Goal: Communication & Community: Answer question/provide support

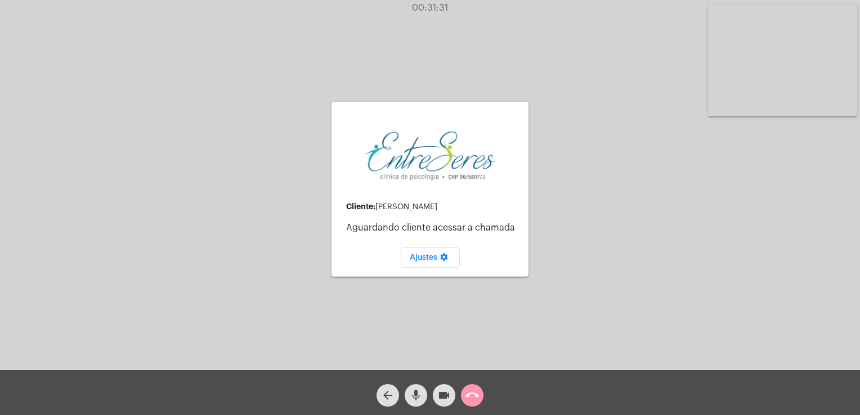
click at [474, 392] on mat-icon "call_end" at bounding box center [472, 396] width 14 height 14
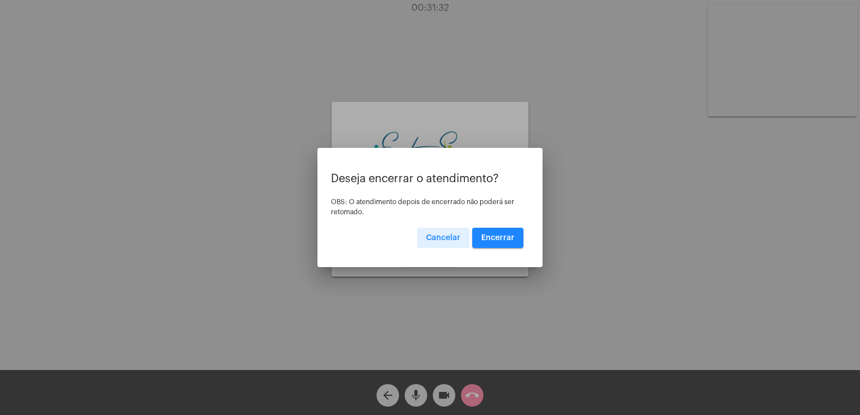
click at [490, 232] on button "Encerrar" at bounding box center [497, 238] width 51 height 20
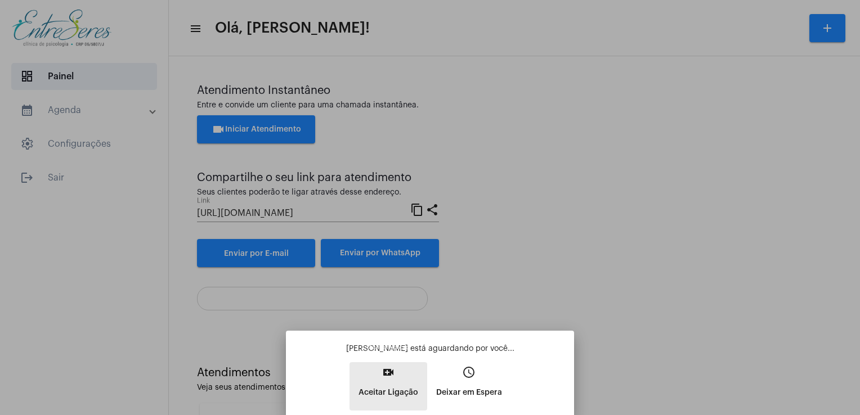
click at [393, 403] on button "video_call Aceitar Ligação" at bounding box center [388, 386] width 78 height 48
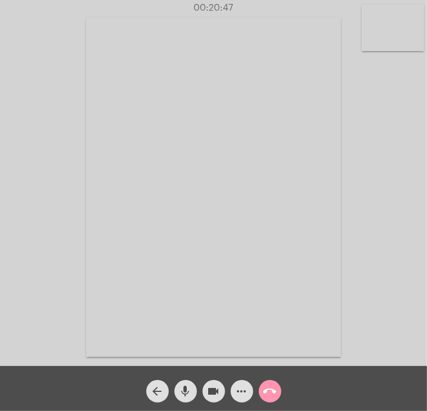
click at [272, 389] on mat-icon "call_end" at bounding box center [270, 392] width 14 height 14
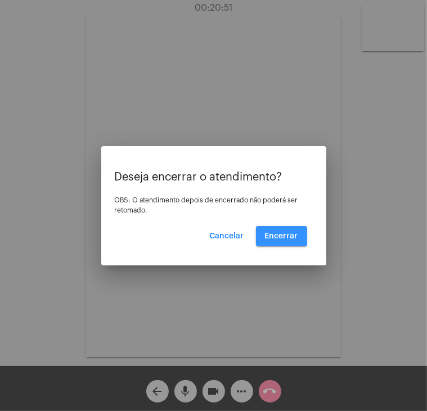
click at [281, 233] on span "Encerrar" at bounding box center [281, 236] width 33 height 8
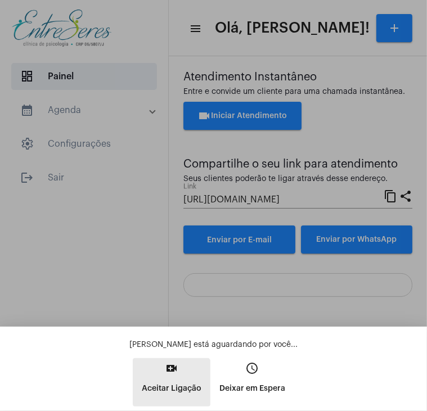
click at [168, 390] on p "Aceitar Ligação" at bounding box center [172, 389] width 60 height 20
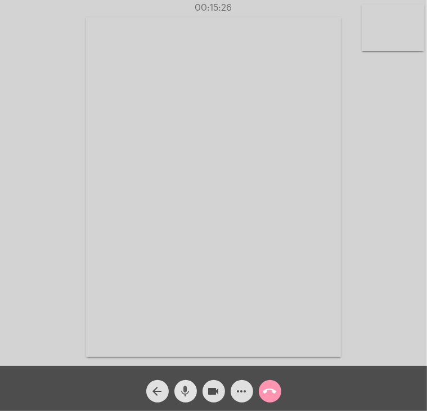
click at [188, 393] on mat-icon "mic" at bounding box center [186, 392] width 14 height 14
click at [188, 393] on mat-icon "mic_off" at bounding box center [186, 392] width 14 height 14
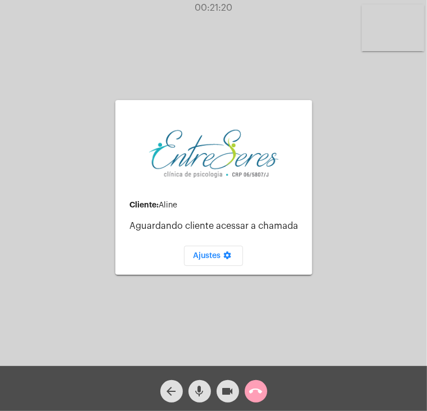
click at [253, 380] on span "call_end" at bounding box center [256, 391] width 14 height 23
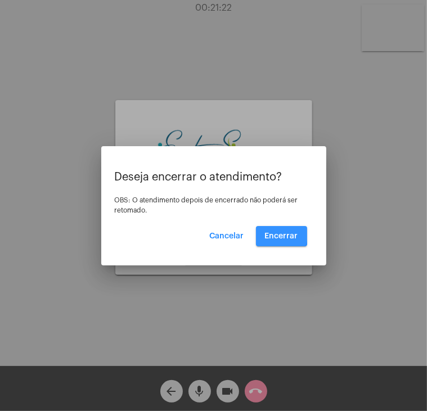
click at [266, 233] on span "Encerrar" at bounding box center [281, 236] width 33 height 8
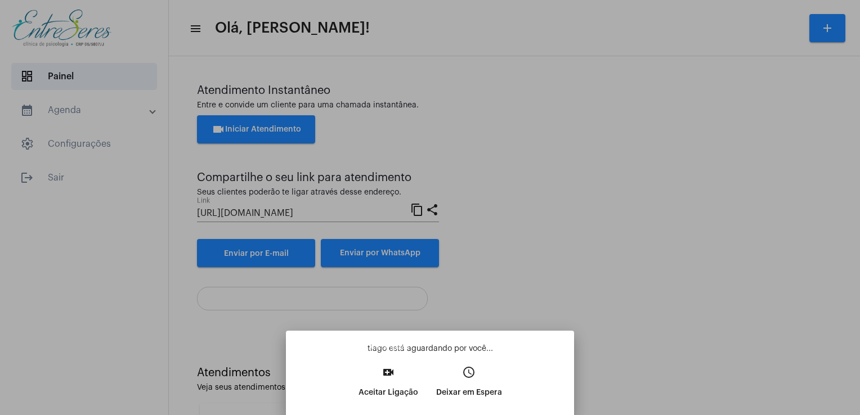
click at [383, 379] on mat-icon "video_call" at bounding box center [388, 373] width 14 height 14
